Goal: Task Accomplishment & Management: Manage account settings

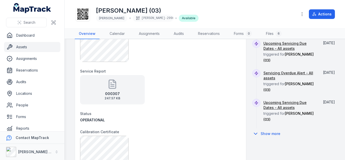
scroll to position [243, 0]
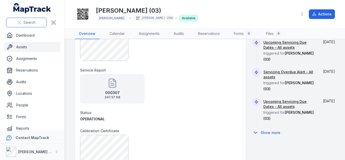
click at [29, 24] on span "Search" at bounding box center [29, 22] width 12 height 5
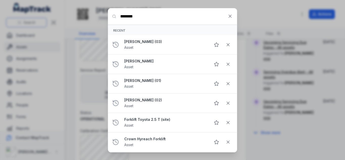
type input "********"
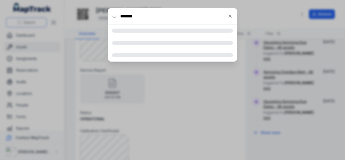
click at [29, 24] on div "Search for anything ********" at bounding box center [172, 80] width 345 height 160
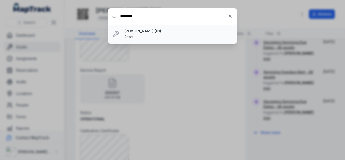
click at [140, 32] on strong "[PERSON_NAME] (01)" at bounding box center [178, 31] width 108 height 5
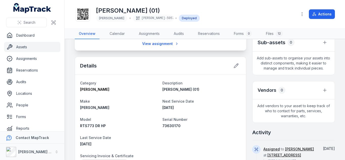
scroll to position [111, 0]
click at [233, 65] on icon at bounding box center [235, 65] width 5 height 5
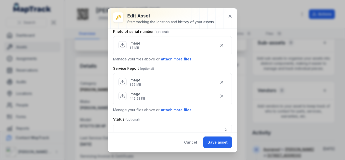
scroll to position [259, 0]
click at [185, 108] on button "attach more files" at bounding box center [175, 110] width 31 height 6
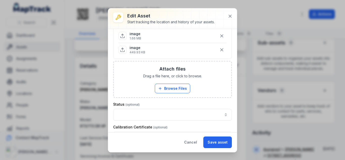
scroll to position [305, 0]
click at [171, 90] on button "Browse Files" at bounding box center [172, 88] width 35 height 10
click at [171, 85] on button "Browse Files" at bounding box center [172, 88] width 35 height 10
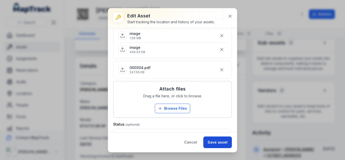
click at [218, 141] on button "Save asset" at bounding box center [217, 142] width 29 height 12
